Goal: Task Accomplishment & Management: Manage account settings

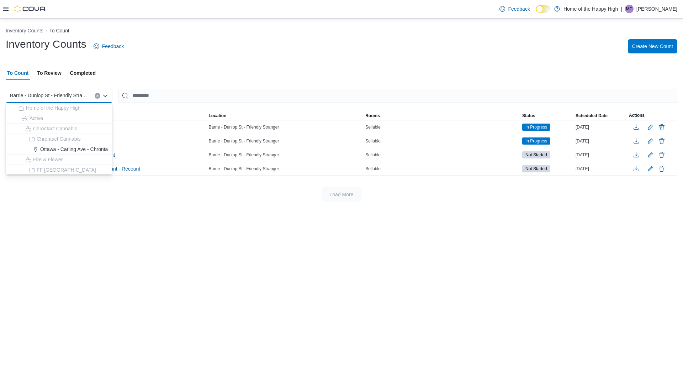
click at [52, 68] on span "To Review" at bounding box center [49, 73] width 24 height 14
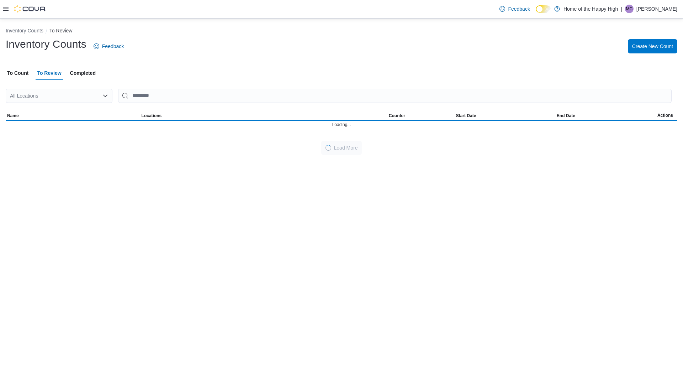
click at [61, 92] on div "All Locations" at bounding box center [59, 96] width 107 height 14
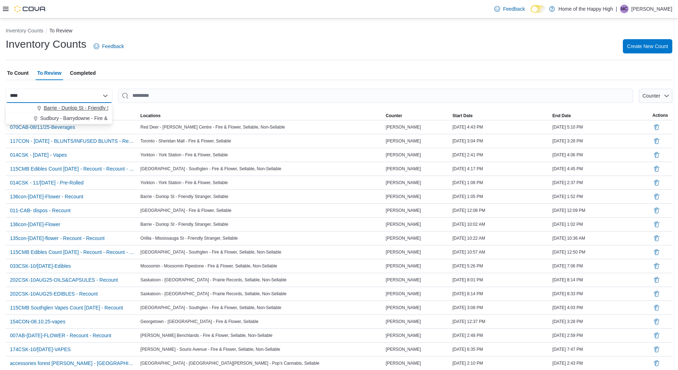
type input "****"
click at [71, 105] on span "Barrie - Dunlop St - Friendly Stranger" at bounding box center [85, 107] width 82 height 7
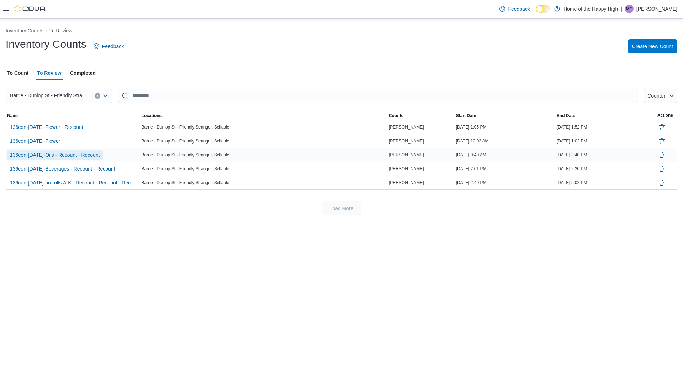
click at [81, 153] on span "136con-[DATE]-Oils - Recount - Recount" at bounding box center [55, 154] width 90 height 7
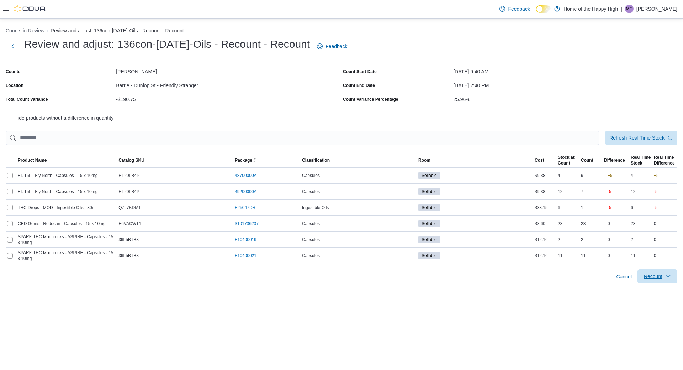
click at [660, 281] on span "Recount" at bounding box center [657, 276] width 31 height 14
click at [656, 291] on span "Recount selected products" at bounding box center [643, 293] width 59 height 7
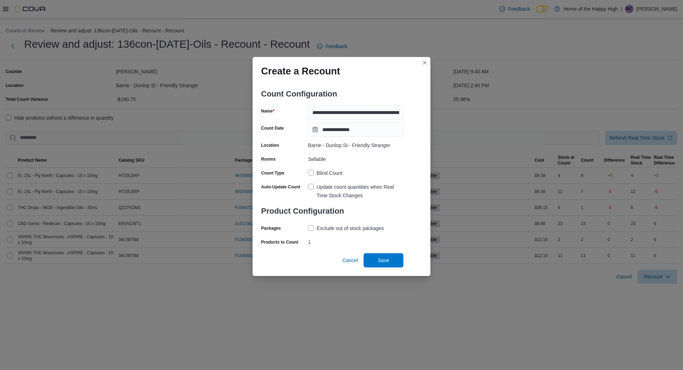
click at [310, 172] on label "Blind Count" at bounding box center [325, 173] width 34 height 9
click at [352, 260] on span "Cancel" at bounding box center [350, 260] width 16 height 7
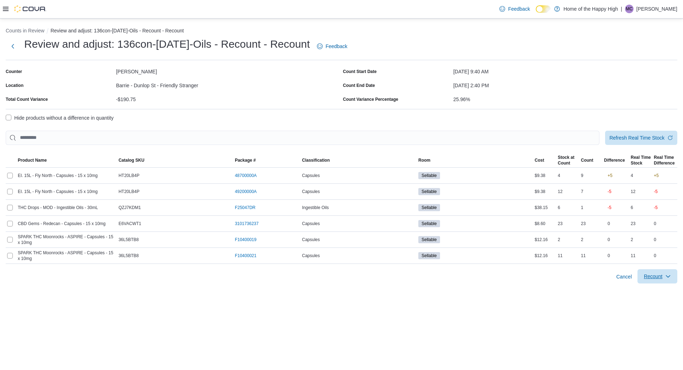
click at [667, 275] on icon "button" at bounding box center [668, 276] width 6 height 6
click at [662, 310] on span "Recount all with differences" at bounding box center [644, 308] width 61 height 7
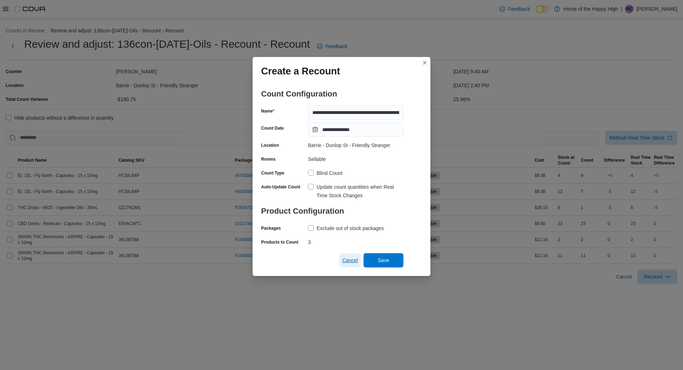
click at [346, 263] on span "Cancel" at bounding box center [350, 260] width 16 height 7
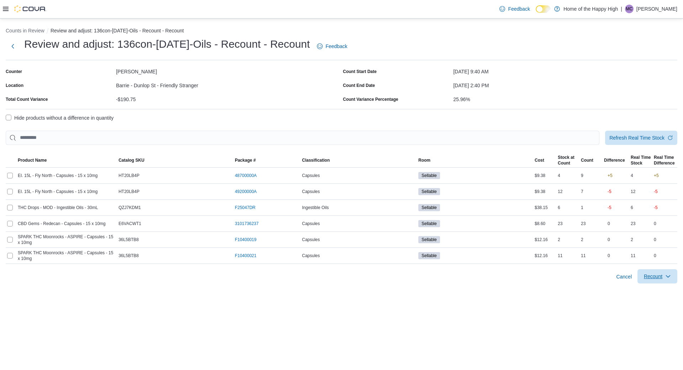
click at [653, 273] on span "Recount" at bounding box center [653, 276] width 19 height 7
click at [553, 329] on div "Counts in Review Review and adjust: 136con-[DATE]-Oils - Recount - Recount Revi…" at bounding box center [341, 194] width 683 height 351
click at [618, 279] on span "Cancel" at bounding box center [624, 276] width 16 height 7
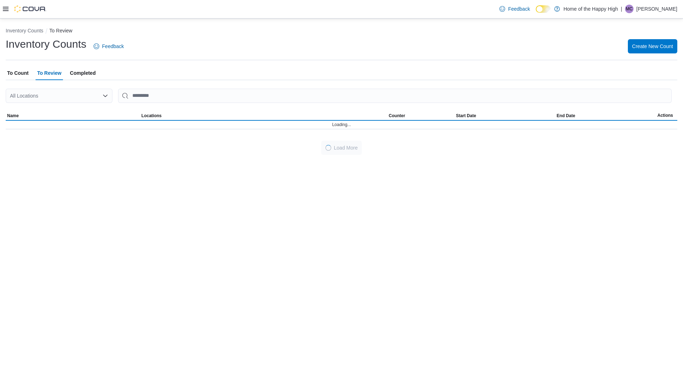
click at [648, 11] on p "[PERSON_NAME]" at bounding box center [657, 9] width 41 height 9
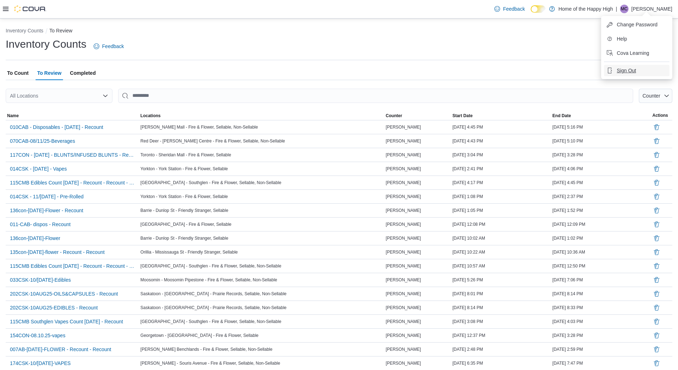
click at [633, 74] on span "Sign Out" at bounding box center [626, 70] width 19 height 7
